Goal: Communication & Community: Ask a question

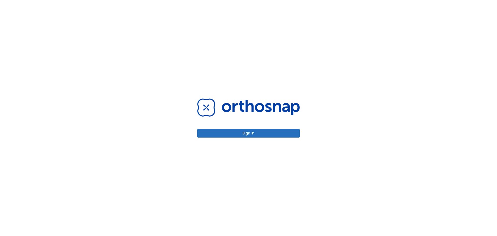
click at [248, 135] on button "Sign in" at bounding box center [248, 133] width 102 height 9
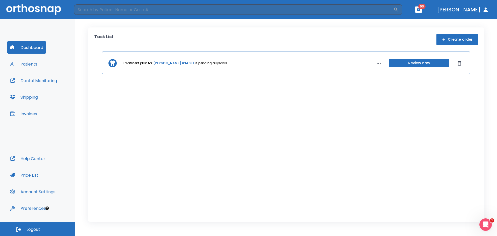
click at [28, 65] on button "Patients" at bounding box center [23, 64] width 33 height 12
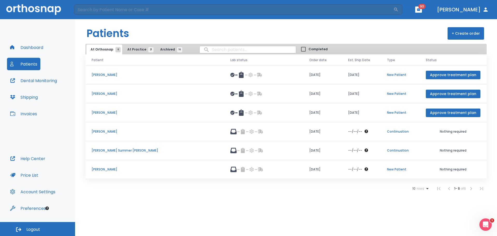
click at [138, 51] on span "At Practice 21" at bounding box center [139, 49] width 24 height 5
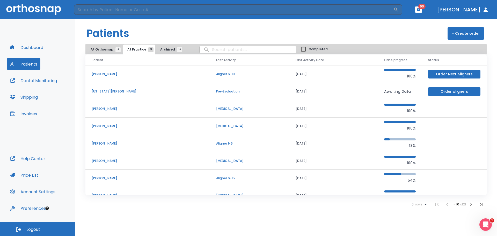
scroll to position [44, 0]
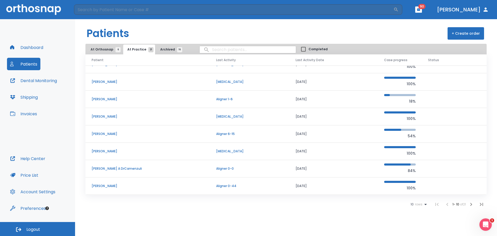
click at [416, 203] on span "rows" at bounding box center [418, 204] width 9 height 4
click at [418, 221] on p "100" at bounding box center [416, 223] width 5 height 5
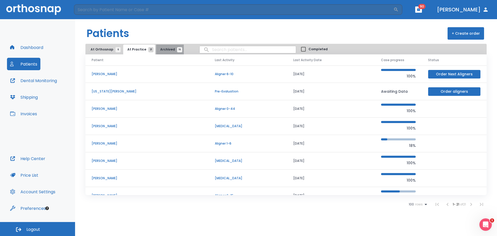
click at [163, 52] on span "Archived 16" at bounding box center [169, 49] width 19 height 5
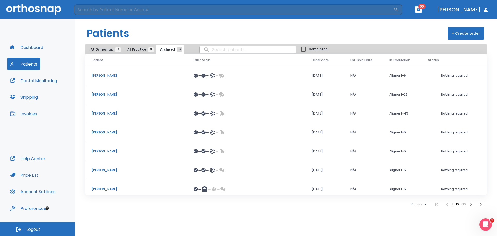
scroll to position [60, 0]
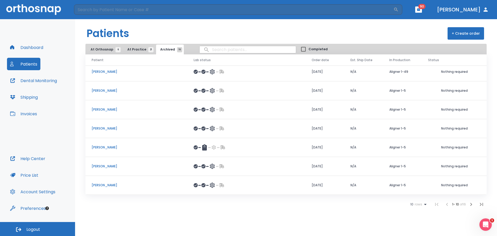
click at [423, 202] on icon at bounding box center [425, 204] width 6 height 6
click at [420, 220] on li "100" at bounding box center [415, 223] width 13 height 13
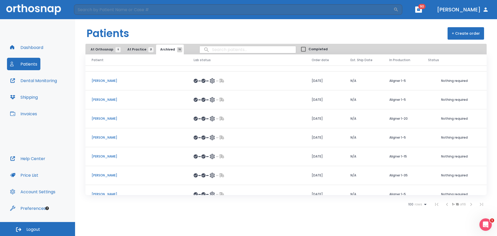
scroll to position [173, 0]
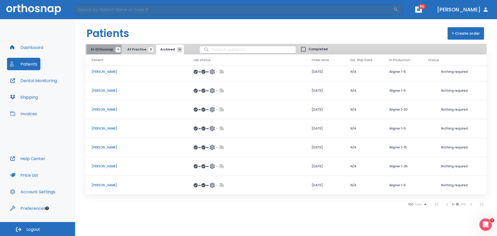
click at [97, 47] on span "At Orthosnap 6" at bounding box center [104, 49] width 27 height 5
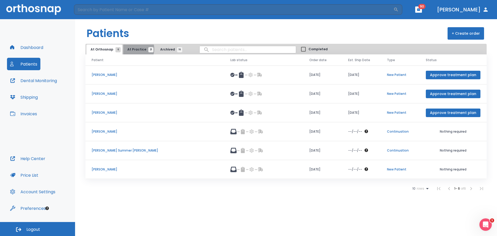
click at [132, 49] on span "At Practice 21" at bounding box center [139, 49] width 24 height 5
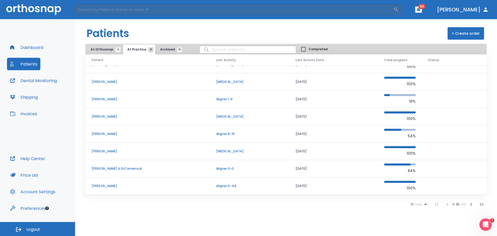
scroll to position [44, 0]
click at [115, 184] on td "[PERSON_NAME]" at bounding box center [147, 185] width 124 height 17
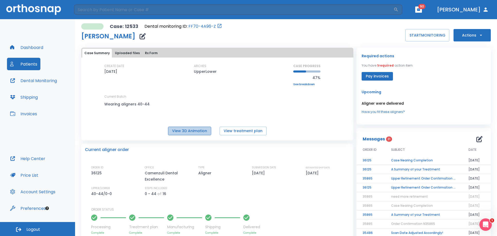
click at [196, 131] on button "View 3D Animation" at bounding box center [189, 131] width 43 height 9
click at [29, 78] on button "Dental Monitoring" at bounding box center [33, 80] width 53 height 12
click at [476, 139] on icon "button" at bounding box center [479, 139] width 6 height 6
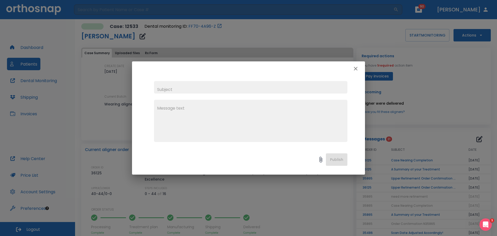
click at [208, 85] on input "text" at bounding box center [250, 87] width 193 height 12
type input "Need an extra lower aligner made"
click at [210, 111] on textarea at bounding box center [250, 123] width 187 height 36
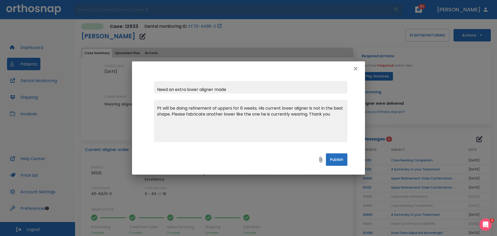
type textarea "Pt will be doing refinement of uppers for 6 weeks. His current lower aligner is…"
click at [339, 156] on button "Publish" at bounding box center [336, 159] width 21 height 12
